Goal: Information Seeking & Learning: Learn about a topic

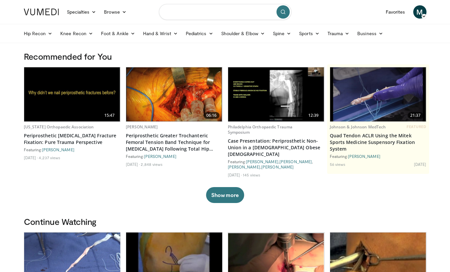
click at [215, 14] on input "Search topics, interventions" at bounding box center [225, 12] width 132 height 16
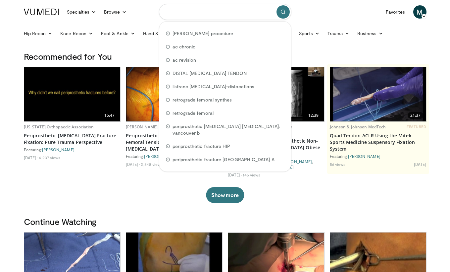
click at [209, 14] on input "Search topics, interventions" at bounding box center [225, 12] width 132 height 16
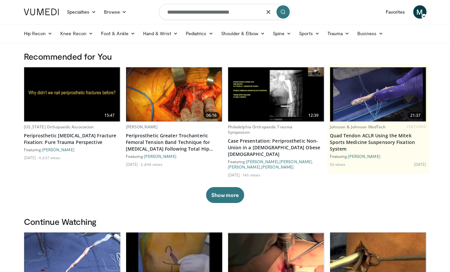
type input "**********"
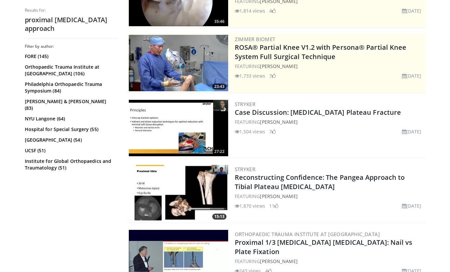
scroll to position [106, 0]
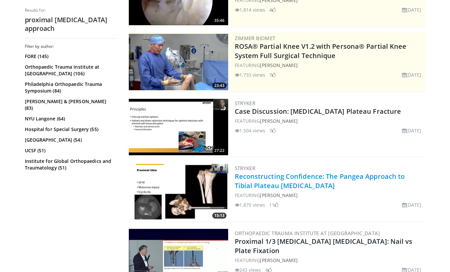
click at [309, 177] on link "Reconstructing Confidence: The Pangea Approach to Tibial Plateau Fractures" at bounding box center [320, 181] width 170 height 18
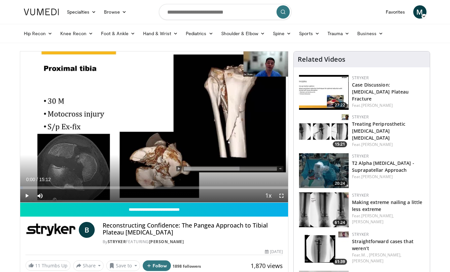
click at [28, 195] on span "Video Player" at bounding box center [26, 195] width 13 height 13
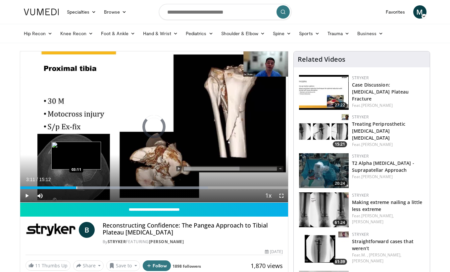
click at [77, 186] on div "Progress Bar" at bounding box center [77, 187] width 1 height 3
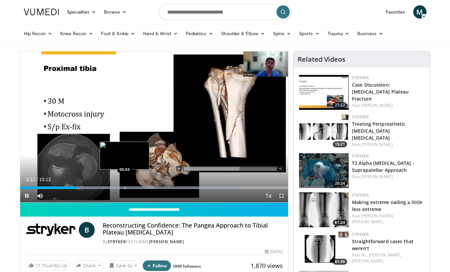
click at [125, 188] on div "Progress Bar" at bounding box center [125, 187] width 1 height 3
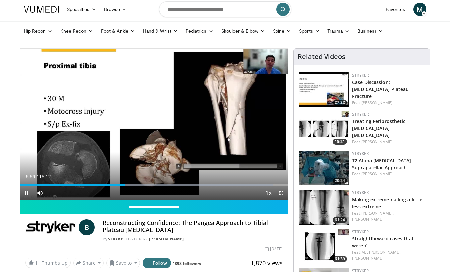
scroll to position [4, 0]
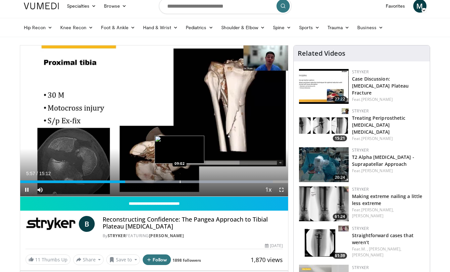
click at [180, 183] on div "Current Time 5:57 / Duration 15:12 Pause Skip Backward Skip Forward Mute 80% Lo…" at bounding box center [154, 189] width 268 height 13
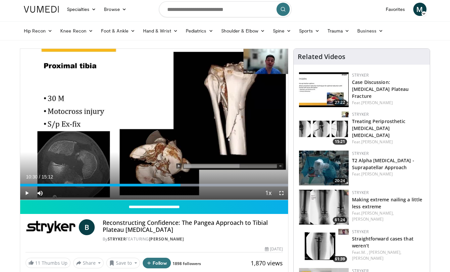
click at [206, 186] on div "Progress Bar" at bounding box center [206, 184] width 1 height 3
click at [195, 186] on div "Progress Bar" at bounding box center [195, 184] width 1 height 3
click at [187, 186] on div "Progress Bar" at bounding box center [187, 184] width 1 height 3
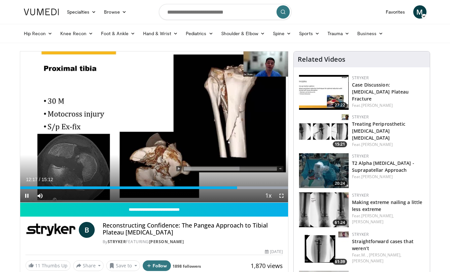
scroll to position [0, 0]
click at [27, 194] on span "Video Player" at bounding box center [26, 195] width 13 height 13
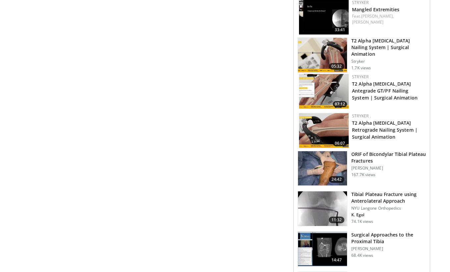
scroll to position [468, 0]
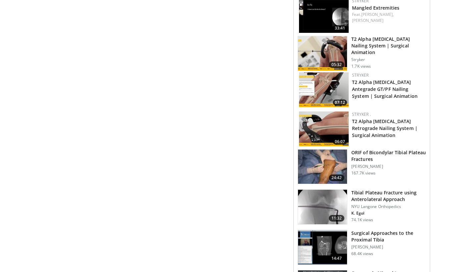
click at [371, 157] on h3 "ORIF of Bicondylar Tibial Plateau Fractures" at bounding box center [388, 155] width 75 height 13
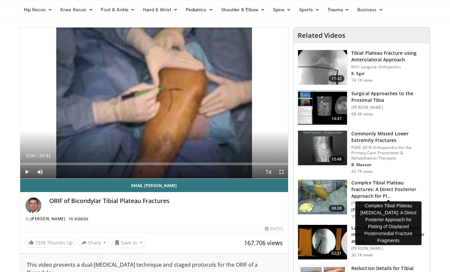
scroll to position [25, 0]
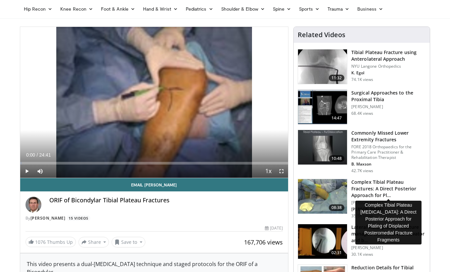
click at [397, 190] on h3 "Complex Tibial Plateau Fractures: A Direct Posterior Approach for Pl…" at bounding box center [388, 189] width 75 height 20
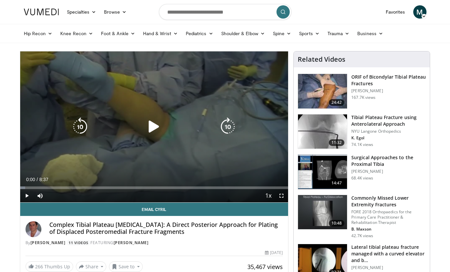
click at [26, 194] on span "Video Player" at bounding box center [26, 195] width 13 height 13
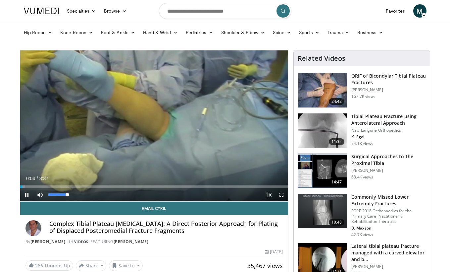
scroll to position [1, 0]
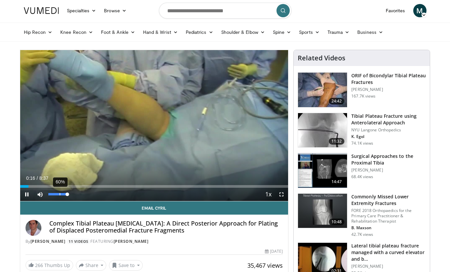
click at [59, 195] on div "60%" at bounding box center [57, 194] width 19 height 2
click at [52, 195] on div "23%" at bounding box center [57, 194] width 19 height 2
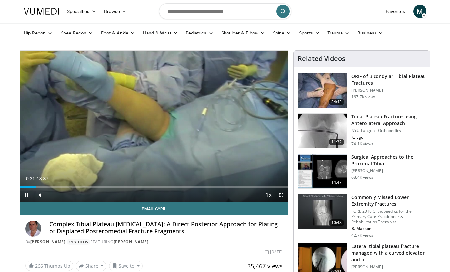
click at [55, 195] on video-js "**********" at bounding box center [154, 126] width 268 height 151
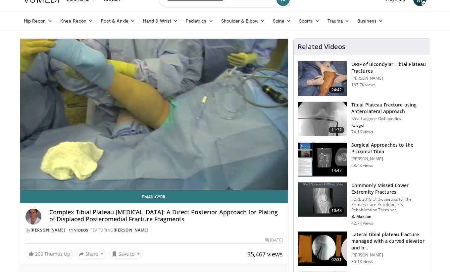
scroll to position [13, 0]
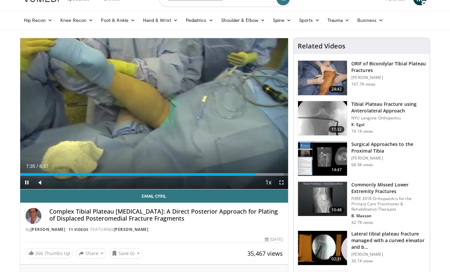
click at [27, 181] on span "Video Player" at bounding box center [26, 182] width 13 height 13
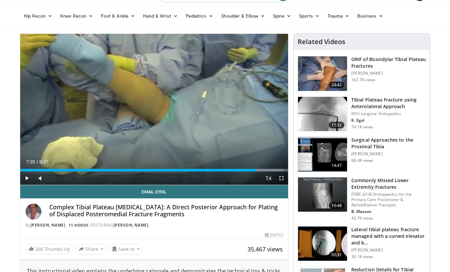
click at [385, 141] on h3 "Surgical Approaches to the Proximal Tibia" at bounding box center [388, 142] width 75 height 13
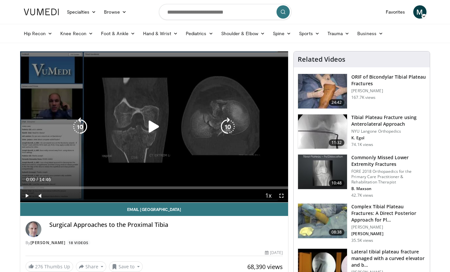
click at [151, 128] on icon "Video Player" at bounding box center [154, 126] width 19 height 19
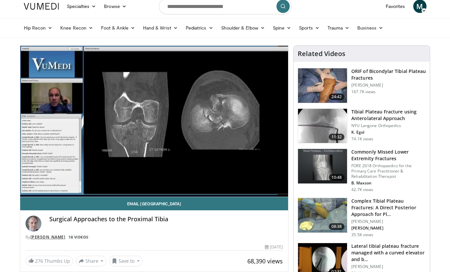
scroll to position [6, 0]
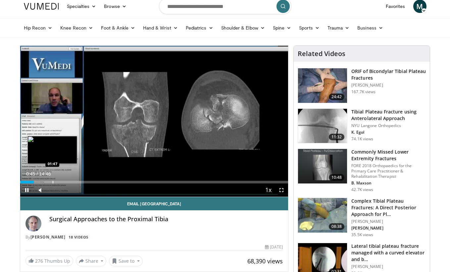
click at [53, 182] on div "Progress Bar" at bounding box center [53, 182] width 1 height 3
click at [65, 182] on div "Progress Bar" at bounding box center [65, 182] width 1 height 3
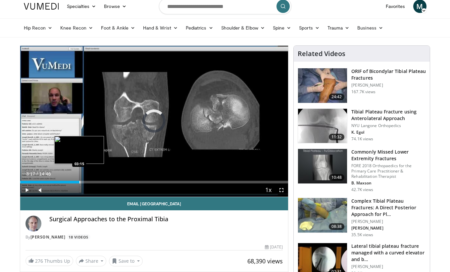
click at [79, 182] on div "Progress Bar" at bounding box center [79, 182] width 1 height 3
click at [92, 181] on div "Progress Bar" at bounding box center [92, 182] width 1 height 3
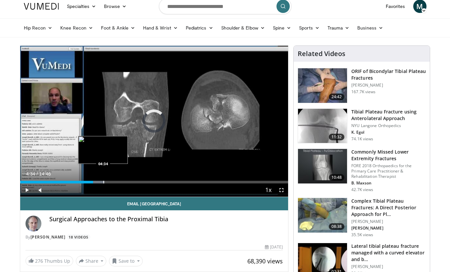
click at [103, 181] on div "Progress Bar" at bounding box center [103, 182] width 1 height 3
click at [121, 181] on div "Progress Bar" at bounding box center [121, 182] width 1 height 3
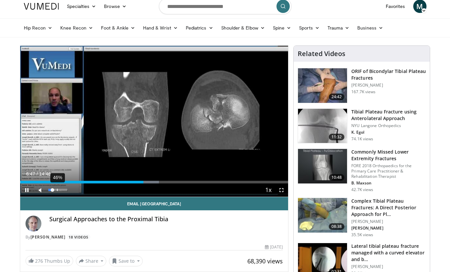
click at [57, 190] on div "46%" at bounding box center [57, 189] width 19 height 2
click at [29, 189] on span "Video Player" at bounding box center [26, 189] width 13 height 13
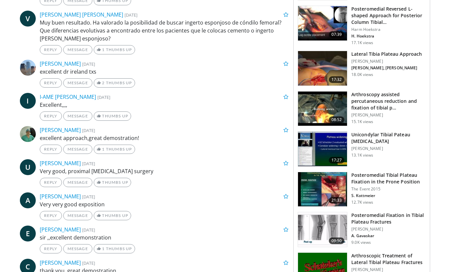
scroll to position [364, 0]
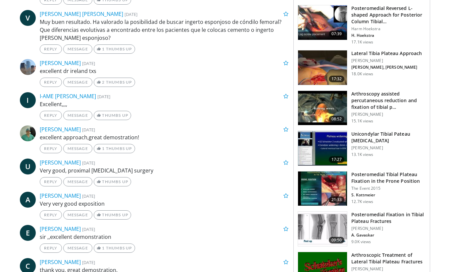
click at [386, 216] on h3 "Posteromedial Fixation in Tibial Plateau Fractures" at bounding box center [388, 217] width 75 height 13
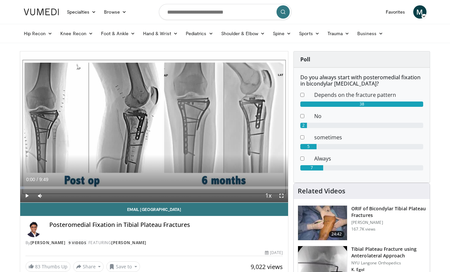
click at [26, 195] on span "Video Player" at bounding box center [26, 195] width 13 height 13
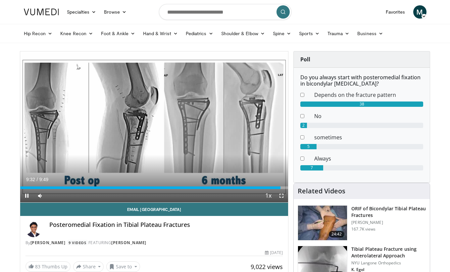
drag, startPoint x: 27, startPoint y: 194, endPoint x: 31, endPoint y: 194, distance: 3.3
click at [27, 194] on span "Video Player" at bounding box center [26, 195] width 13 height 13
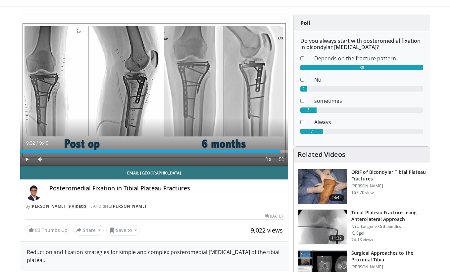
scroll to position [33, 0]
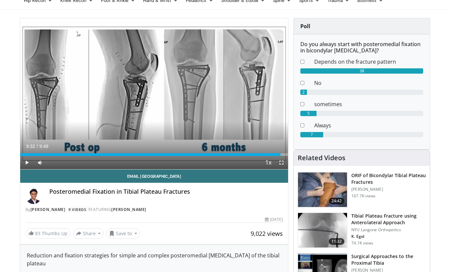
click at [24, 165] on span "Video Player" at bounding box center [26, 162] width 13 height 13
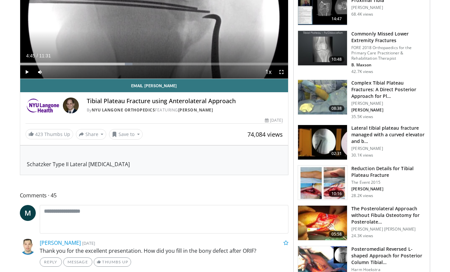
scroll to position [125, 0]
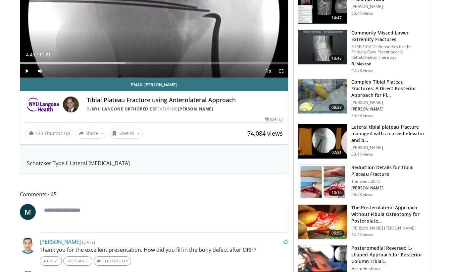
click at [385, 172] on h3 "Reduction Details for Tibial Plateau Fracture" at bounding box center [388, 170] width 75 height 13
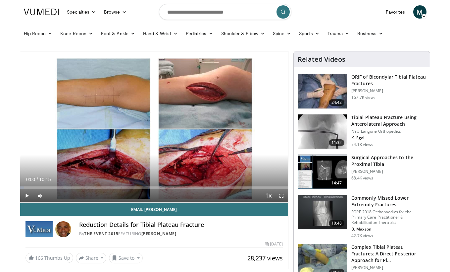
click at [26, 194] on span "Video Player" at bounding box center [26, 195] width 13 height 13
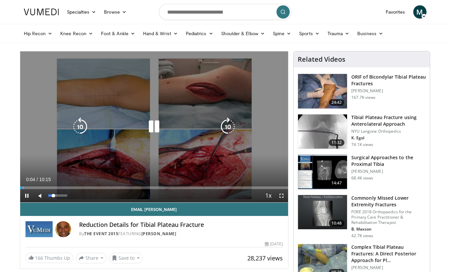
click at [54, 194] on video-js "**********" at bounding box center [154, 126] width 268 height 151
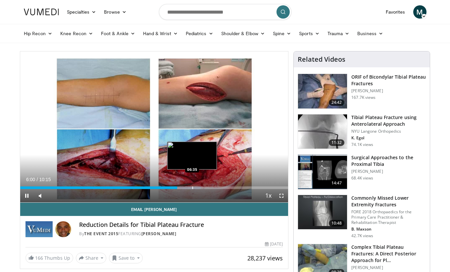
click at [192, 187] on div "Progress Bar" at bounding box center [192, 187] width 1 height 3
click at [197, 186] on div "Progress Bar" at bounding box center [197, 187] width 1 height 3
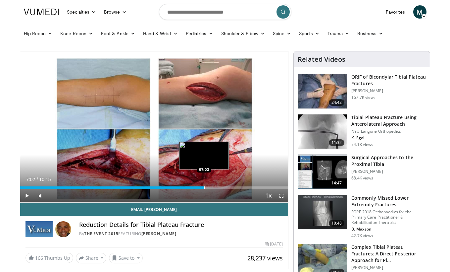
click at [204, 187] on div "Progress Bar" at bounding box center [204, 187] width 1 height 3
click at [221, 186] on div "Progress Bar" at bounding box center [221, 187] width 1 height 3
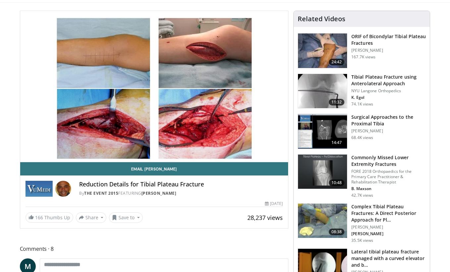
scroll to position [44, 0]
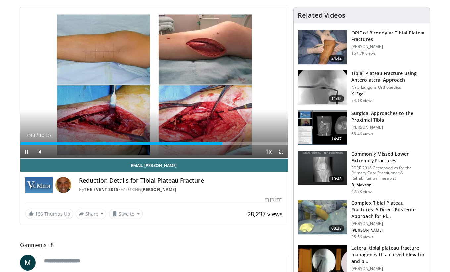
click at [25, 148] on span "Video Player" at bounding box center [26, 151] width 13 height 13
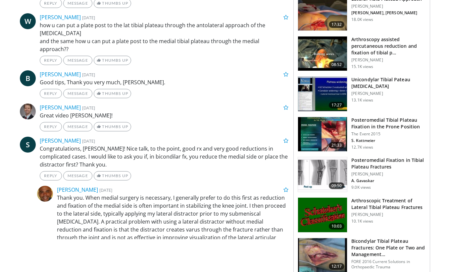
scroll to position [420, 0]
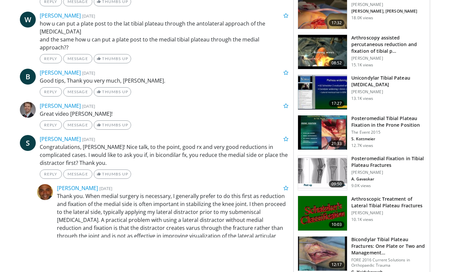
click at [386, 168] on h3 "Posteromedial Fixation in Tibial Plateau Fractures" at bounding box center [388, 161] width 75 height 13
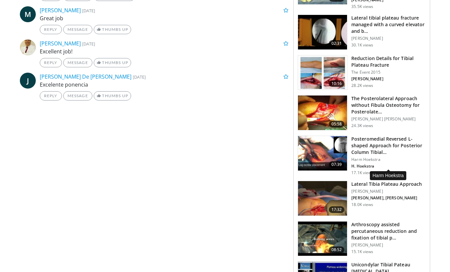
scroll to position [406, 0]
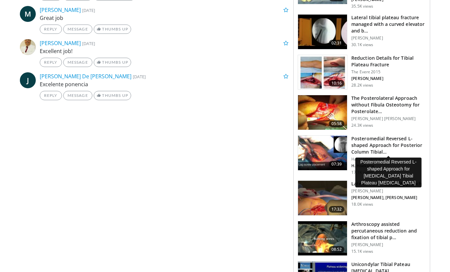
click at [377, 148] on h3 "Posteromedial Reversed L-shaped Approach for Posterior Column Tibial…" at bounding box center [388, 145] width 75 height 20
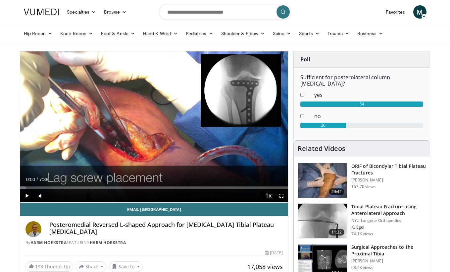
click at [26, 193] on span "Video Player" at bounding box center [26, 195] width 13 height 13
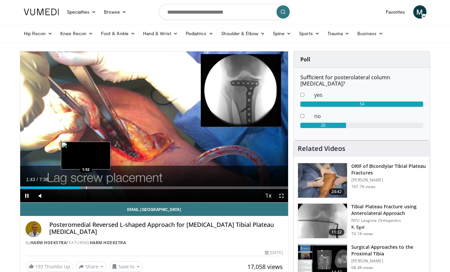
click at [86, 187] on div "Progress Bar" at bounding box center [86, 187] width 1 height 3
click at [85, 186] on div "Progress Bar" at bounding box center [85, 187] width 1 height 3
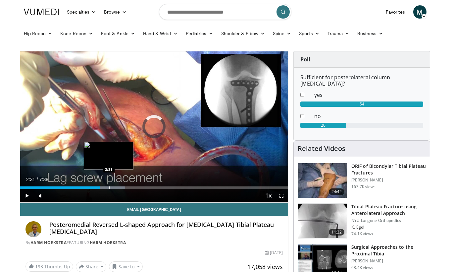
click at [109, 187] on div "Progress Bar" at bounding box center [109, 187] width 1 height 3
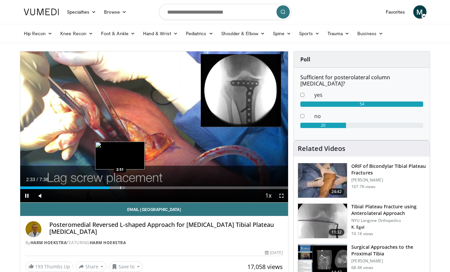
click at [120, 187] on div "Progress Bar" at bounding box center [120, 187] width 1 height 3
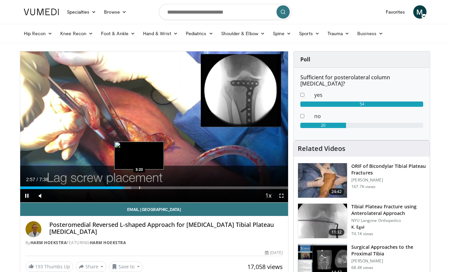
click at [139, 187] on div "Progress Bar" at bounding box center [139, 187] width 1 height 3
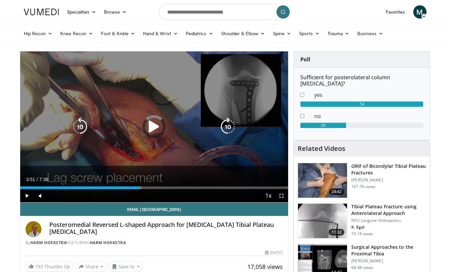
click at [155, 187] on div "Loaded : 45.38% 3:23 3:51" at bounding box center [154, 187] width 268 height 3
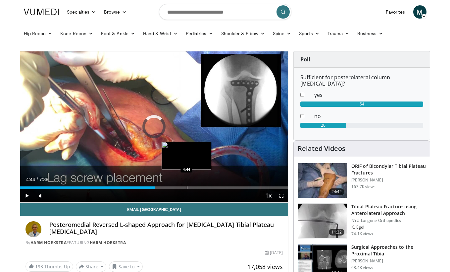
click at [187, 186] on div "Progress Bar" at bounding box center [187, 187] width 1 height 3
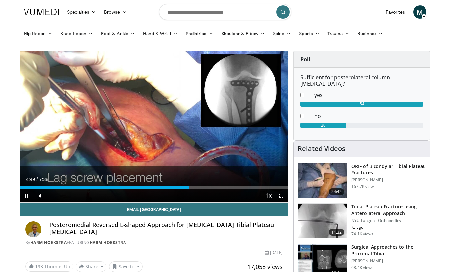
click at [27, 196] on span "Video Player" at bounding box center [26, 195] width 13 height 13
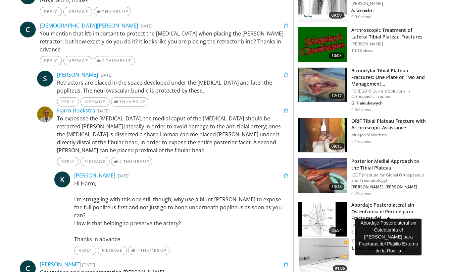
scroll to position [673, 0]
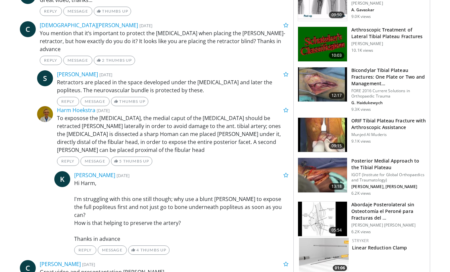
click at [374, 162] on h3 "Posterior Medial Approach to the Tibial Plateau" at bounding box center [388, 163] width 75 height 13
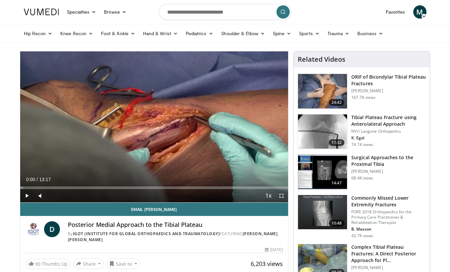
scroll to position [1, 0]
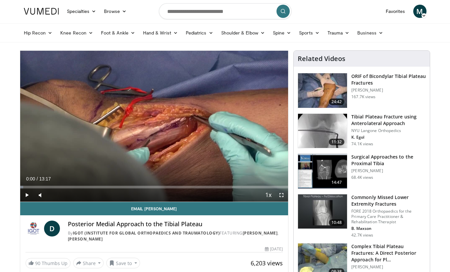
click at [28, 194] on span "Video Player" at bounding box center [26, 194] width 13 height 13
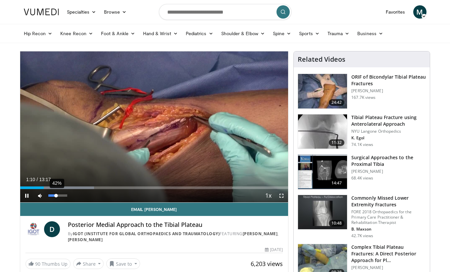
click at [56, 195] on div "Volume Level" at bounding box center [52, 195] width 8 height 2
click at [60, 196] on div "60%" at bounding box center [57, 195] width 19 height 2
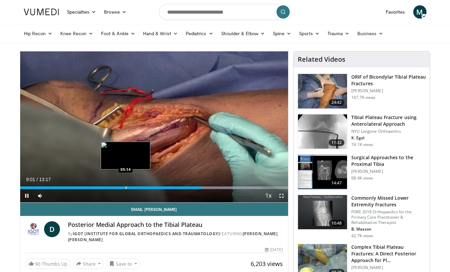
scroll to position [3, 0]
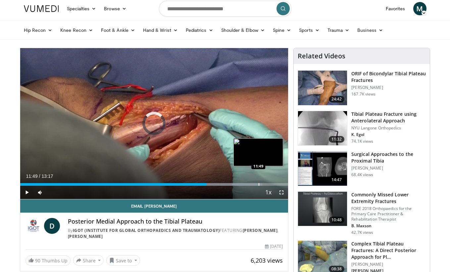
click at [259, 185] on div "Progress Bar" at bounding box center [259, 184] width 1 height 3
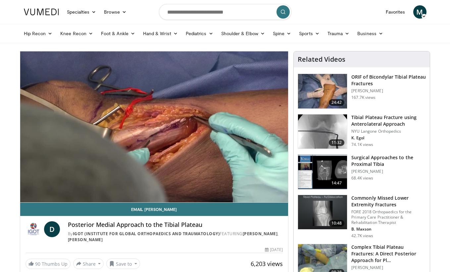
scroll to position [0, 0]
click at [423, 13] on span "M" at bounding box center [419, 11] width 13 height 13
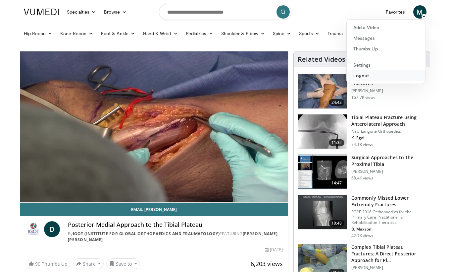
scroll to position [1, 0]
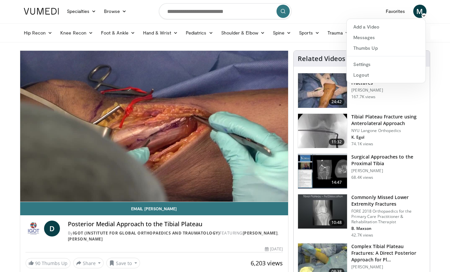
click at [371, 76] on link "Logout" at bounding box center [386, 75] width 79 height 11
